Goal: Task Accomplishment & Management: Use online tool/utility

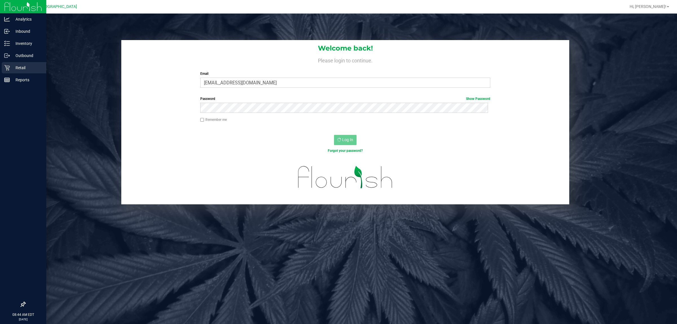
click at [17, 67] on p "Retail" at bounding box center [27, 67] width 34 height 7
click at [16, 66] on p "Retail" at bounding box center [27, 67] width 34 height 7
click at [26, 32] on p "Inbound" at bounding box center [27, 31] width 34 height 7
click at [27, 65] on p "Retail" at bounding box center [27, 67] width 34 height 7
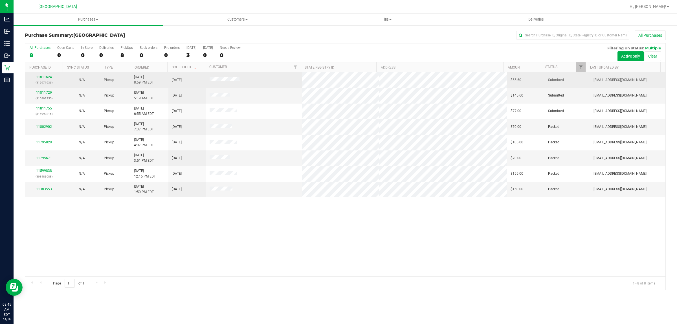
click at [44, 77] on link "11811624" at bounding box center [44, 77] width 16 height 4
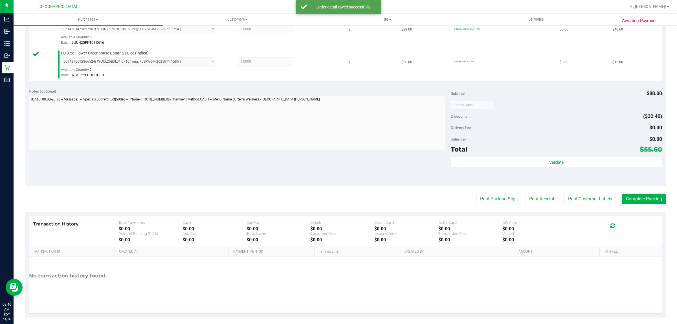
scroll to position [170, 0]
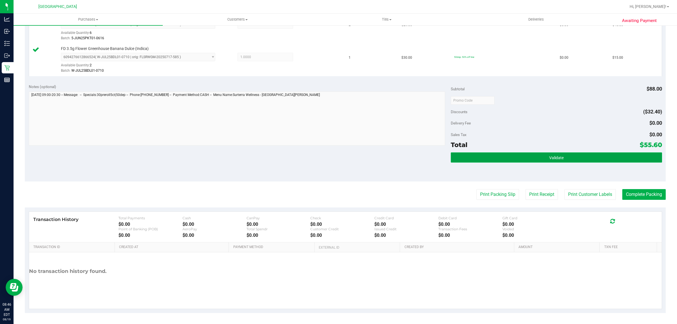
click at [499, 160] on button "Validate" at bounding box center [556, 157] width 211 height 10
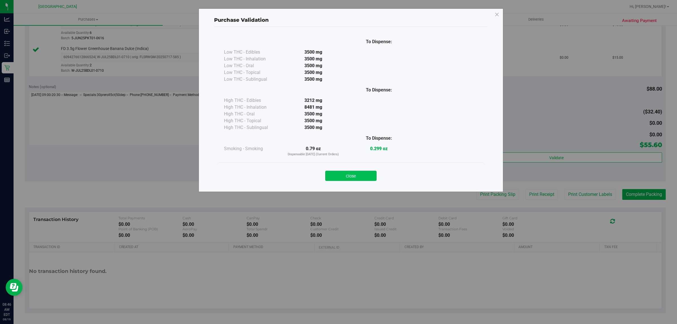
click at [363, 178] on button "Close" at bounding box center [350, 176] width 51 height 10
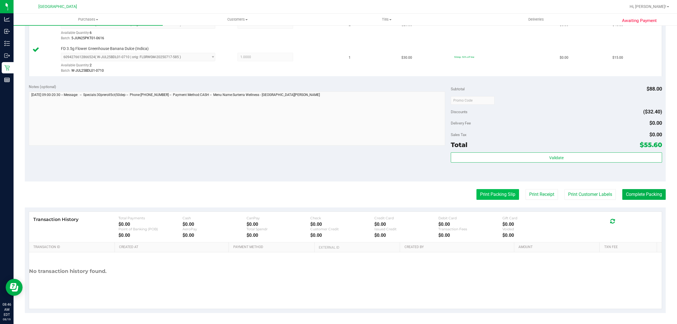
click at [488, 196] on button "Print Packing Slip" at bounding box center [498, 194] width 43 height 11
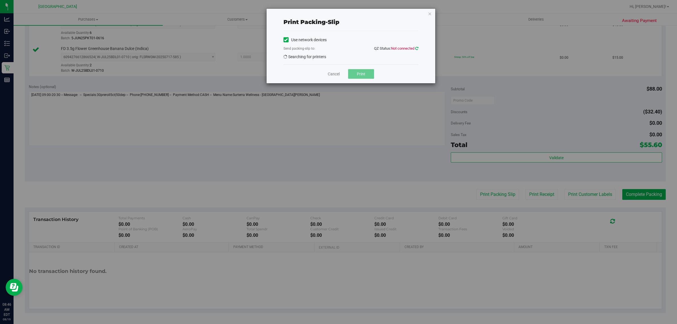
click at [416, 48] on icon at bounding box center [416, 49] width 3 height 4
click at [430, 16] on icon "button" at bounding box center [430, 13] width 4 height 7
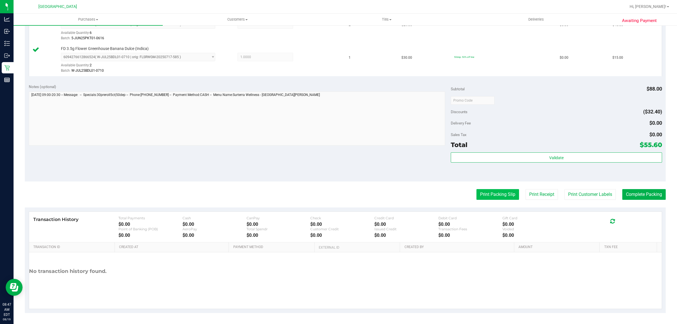
click at [502, 193] on button "Print Packing Slip" at bounding box center [498, 194] width 43 height 11
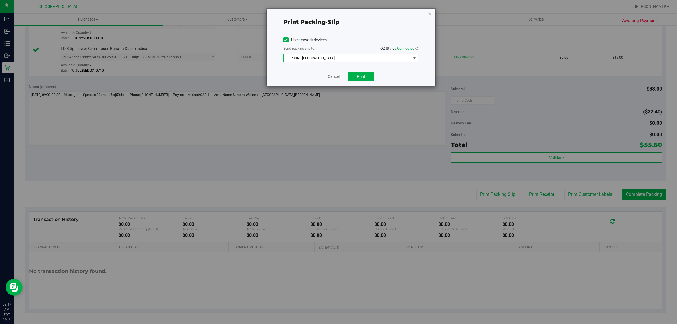
click at [414, 60] on span "select" at bounding box center [414, 58] width 5 height 5
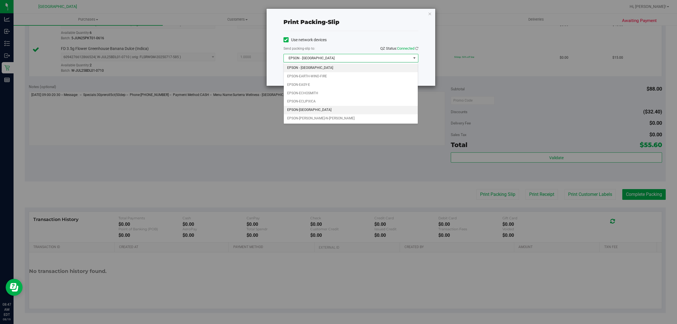
click at [313, 112] on li "EPSON-ECUADOR" at bounding box center [351, 110] width 134 height 8
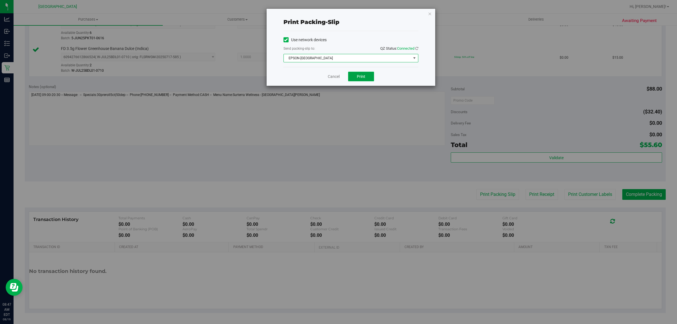
click at [367, 79] on button "Print" at bounding box center [361, 77] width 26 height 10
click at [332, 76] on link "Cancel" at bounding box center [334, 77] width 12 height 6
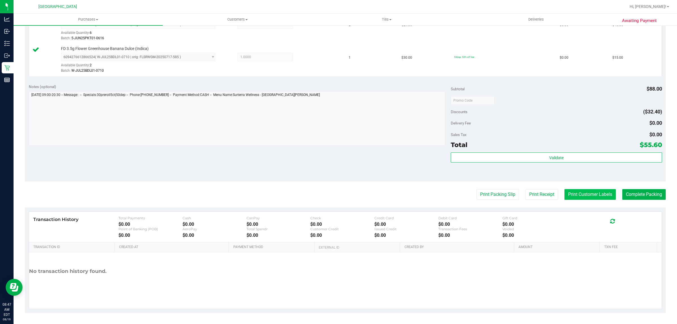
click at [592, 195] on button "Print Customer Labels" at bounding box center [590, 194] width 51 height 11
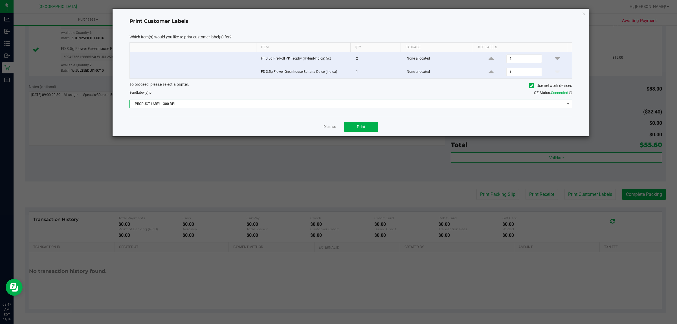
click at [213, 102] on span "PRODUCT LABEL - 300 DPI" at bounding box center [347, 104] width 435 height 8
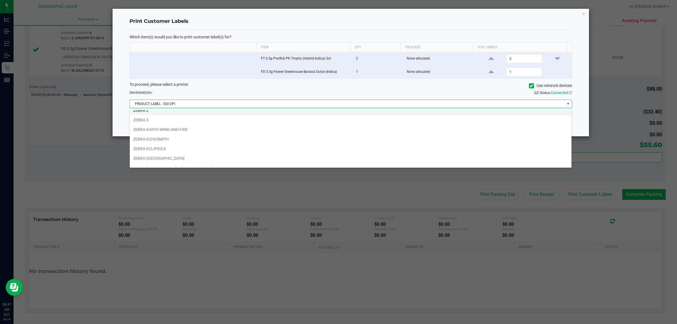
scroll to position [21, 0]
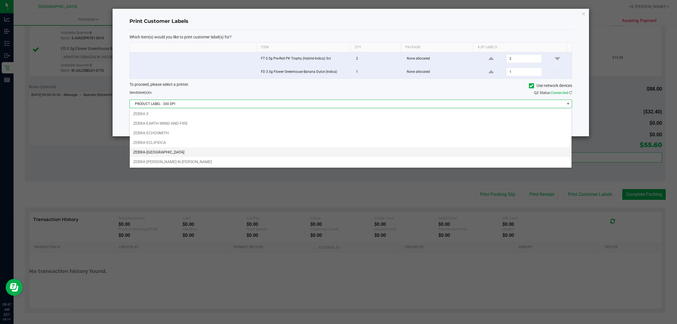
click at [157, 155] on li "ZEBRA-ECUADOR" at bounding box center [351, 152] width 442 height 10
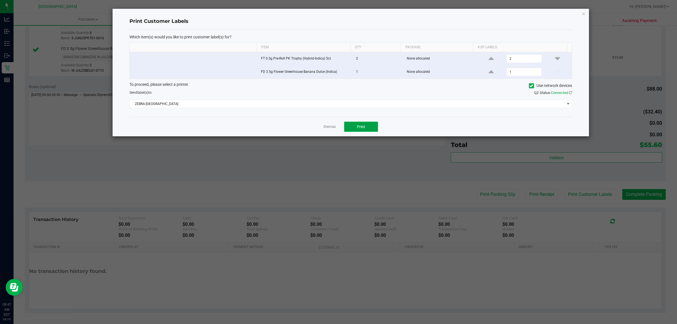
click at [357, 128] on span "Print" at bounding box center [361, 126] width 8 height 5
click at [335, 129] on link "Dismiss" at bounding box center [330, 126] width 12 height 5
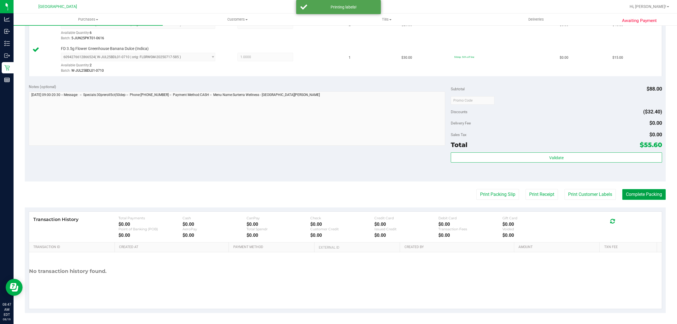
click at [637, 197] on button "Complete Packing" at bounding box center [643, 194] width 43 height 11
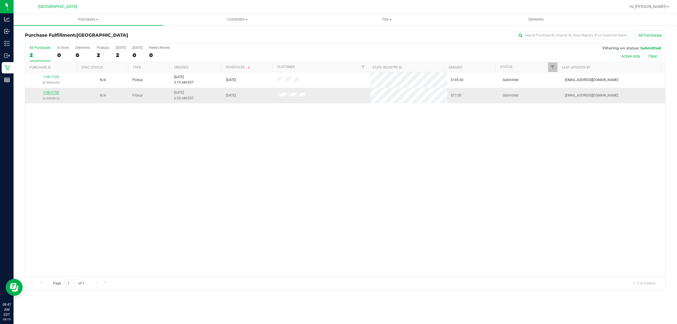
click at [52, 94] on link "11811755" at bounding box center [51, 93] width 16 height 4
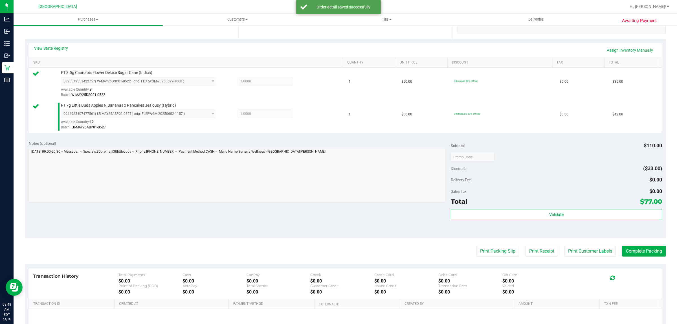
scroll to position [141, 0]
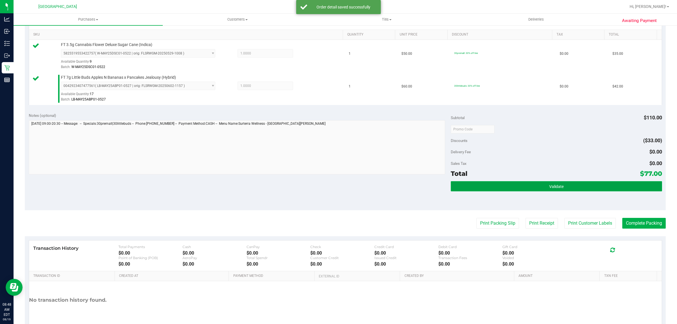
click at [478, 188] on button "Validate" at bounding box center [556, 186] width 211 height 10
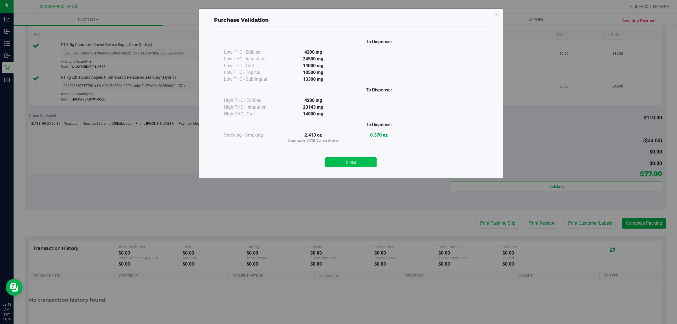
click at [355, 162] on button "Close" at bounding box center [350, 162] width 51 height 10
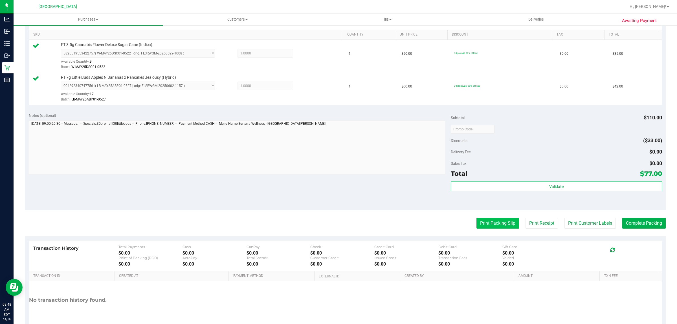
click at [497, 227] on button "Print Packing Slip" at bounding box center [498, 223] width 43 height 11
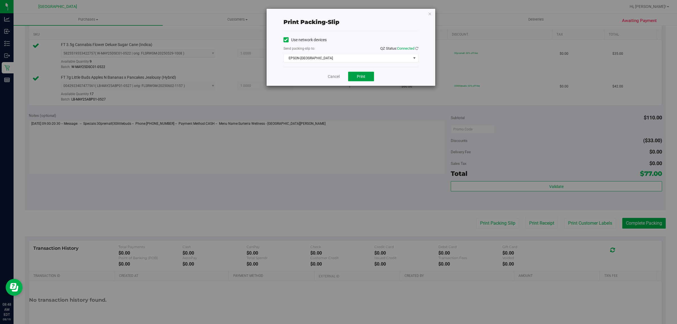
click at [360, 78] on span "Print" at bounding box center [361, 76] width 8 height 5
click at [332, 75] on link "Cancel" at bounding box center [334, 77] width 12 height 6
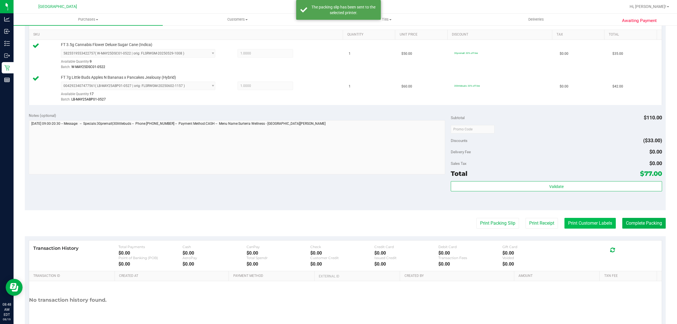
click at [579, 226] on button "Print Customer Labels" at bounding box center [590, 223] width 51 height 11
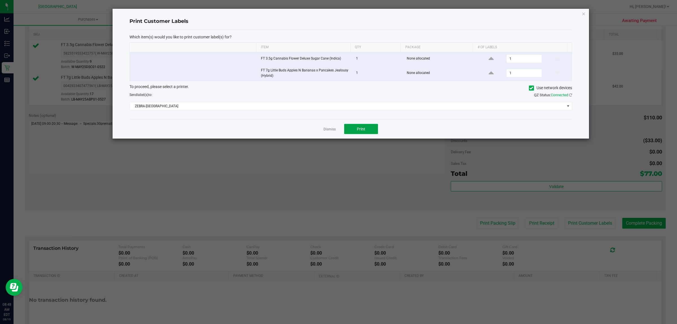
click at [365, 127] on button "Print" at bounding box center [361, 129] width 34 height 10
click at [330, 130] on link "Dismiss" at bounding box center [330, 129] width 12 height 5
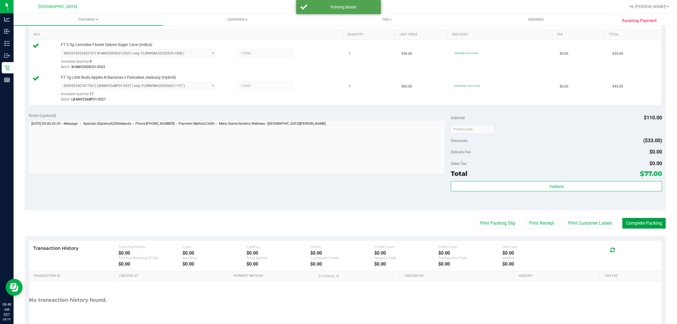
click at [638, 226] on button "Complete Packing" at bounding box center [643, 223] width 43 height 11
